Goal: Transaction & Acquisition: Obtain resource

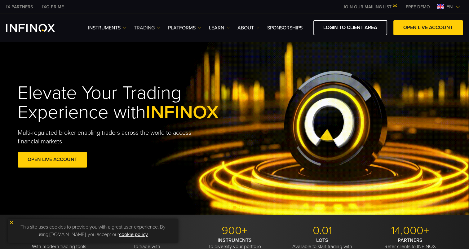
click at [159, 28] on img at bounding box center [158, 27] width 3 height 3
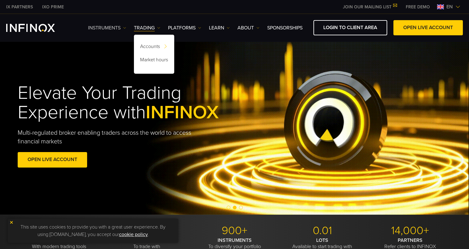
click at [126, 29] on link "Instruments" at bounding box center [107, 27] width 38 height 7
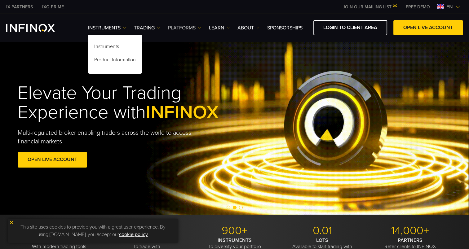
click at [199, 30] on link "PLATFORMS" at bounding box center [184, 27] width 33 height 7
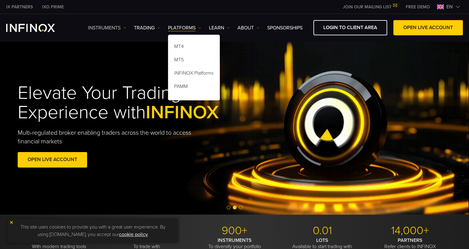
click at [125, 28] on img at bounding box center [124, 27] width 3 height 3
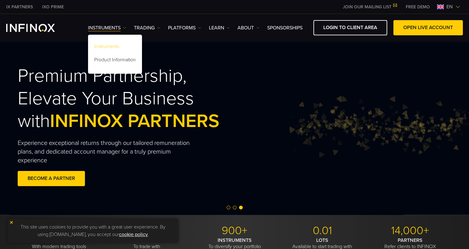
click at [108, 47] on link "Instruments" at bounding box center [115, 47] width 54 height 13
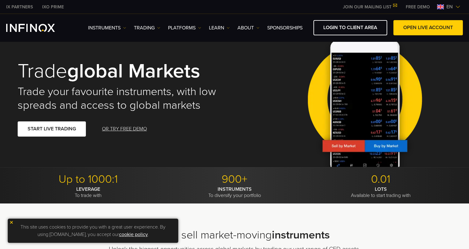
scroll to position [31, 0]
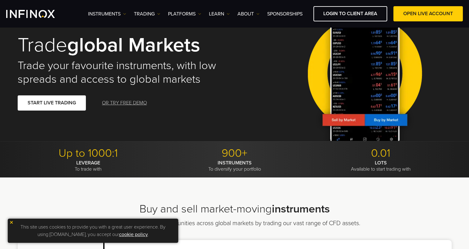
click at [132, 104] on link "OR TRY FREE DEMO" at bounding box center [124, 102] width 46 height 15
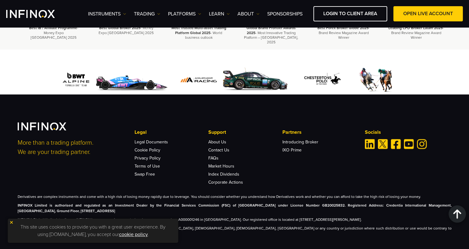
scroll to position [877, 0]
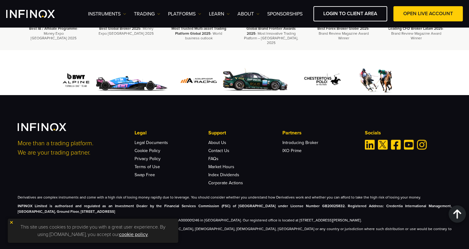
click at [11, 221] on img at bounding box center [11, 222] width 4 height 4
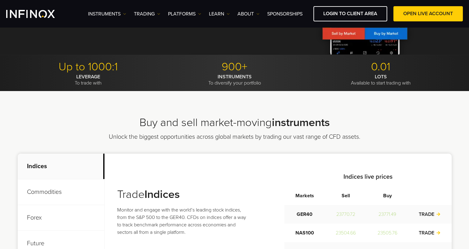
scroll to position [102, 0]
